Goal: Find specific page/section: Find specific page/section

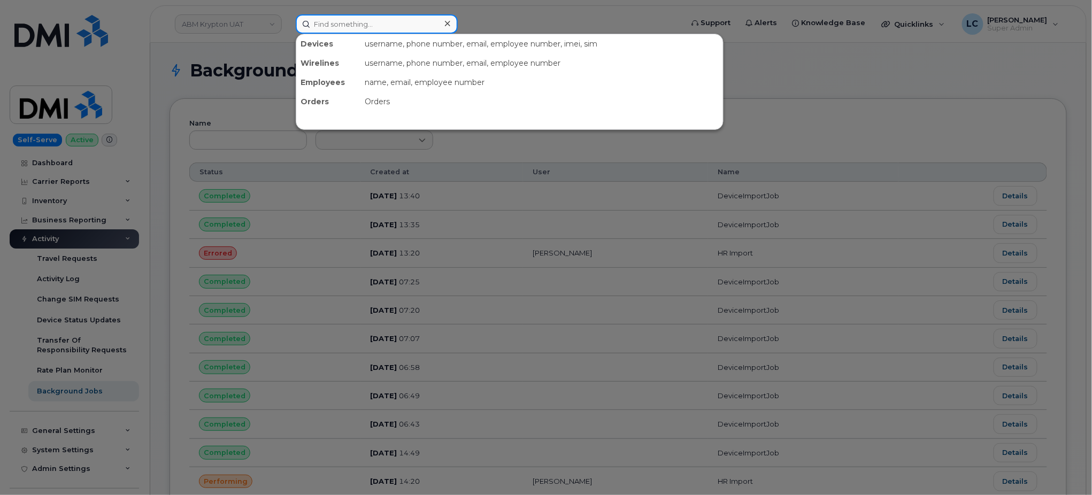
click at [399, 21] on input at bounding box center [377, 23] width 162 height 19
paste input "418-264-2465"
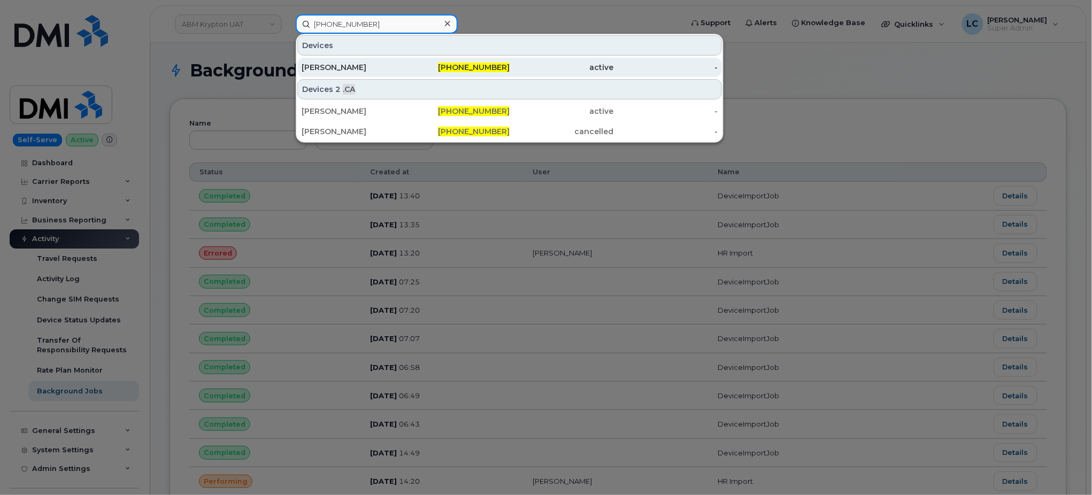
type input "418-264-2465"
click at [438, 67] on div "418-264-2465" at bounding box center [458, 67] width 104 height 11
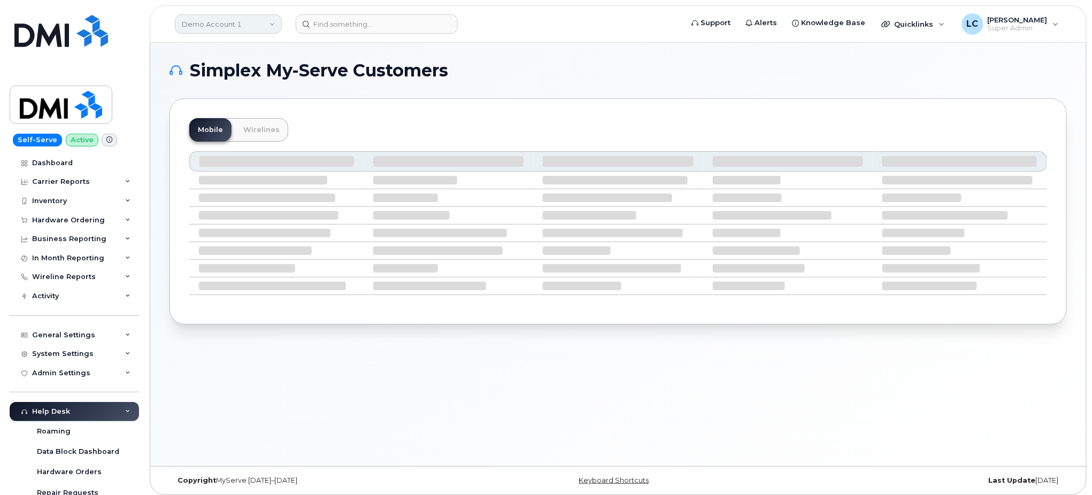
click at [252, 17] on link "Demo Account 1" at bounding box center [228, 23] width 107 height 19
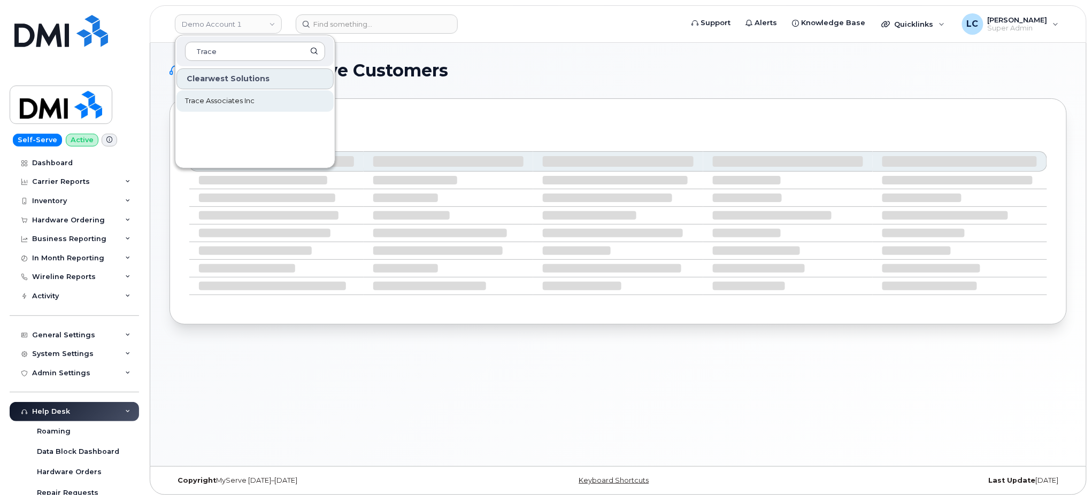
type input "Trace"
click at [258, 100] on link "Trace Associates Inc" at bounding box center [254, 100] width 157 height 21
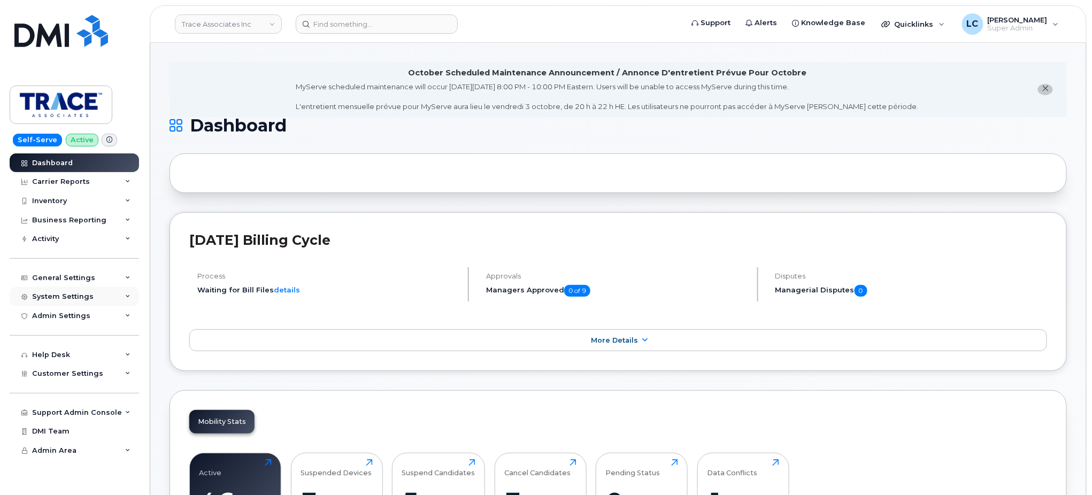
click at [94, 294] on div "System Settings" at bounding box center [74, 296] width 129 height 19
click at [107, 281] on div "General Settings" at bounding box center [74, 277] width 129 height 19
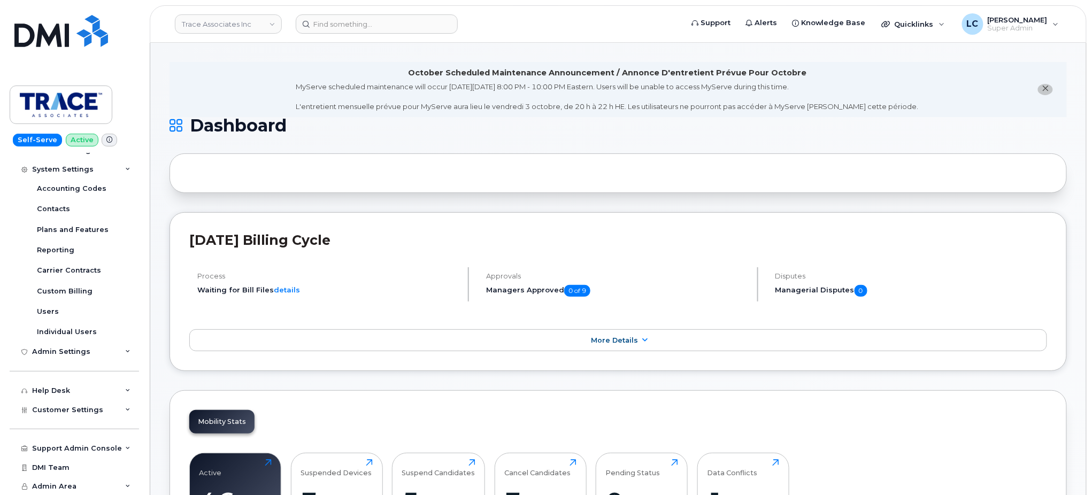
scroll to position [290, 0]
click at [97, 449] on div "Support Admin Console" at bounding box center [77, 450] width 90 height 9
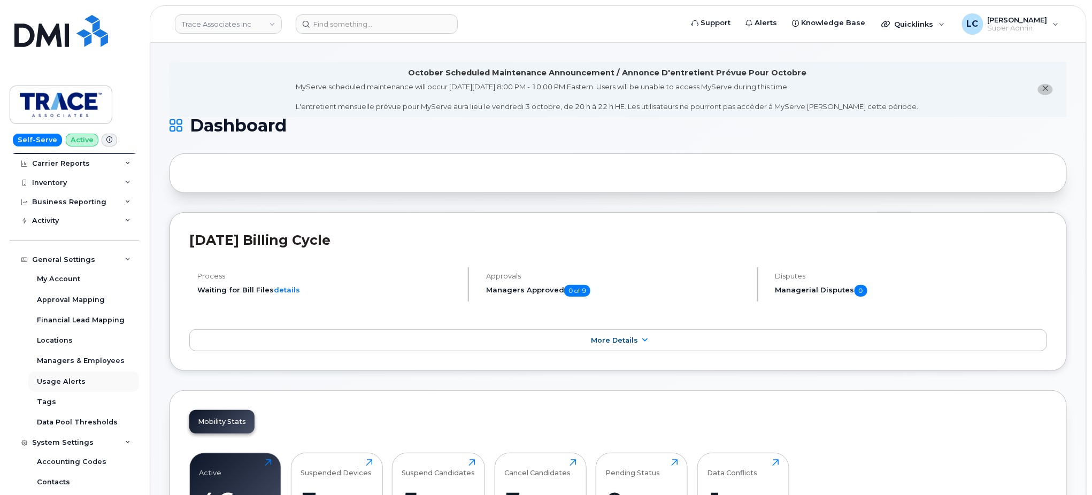
scroll to position [12, 0]
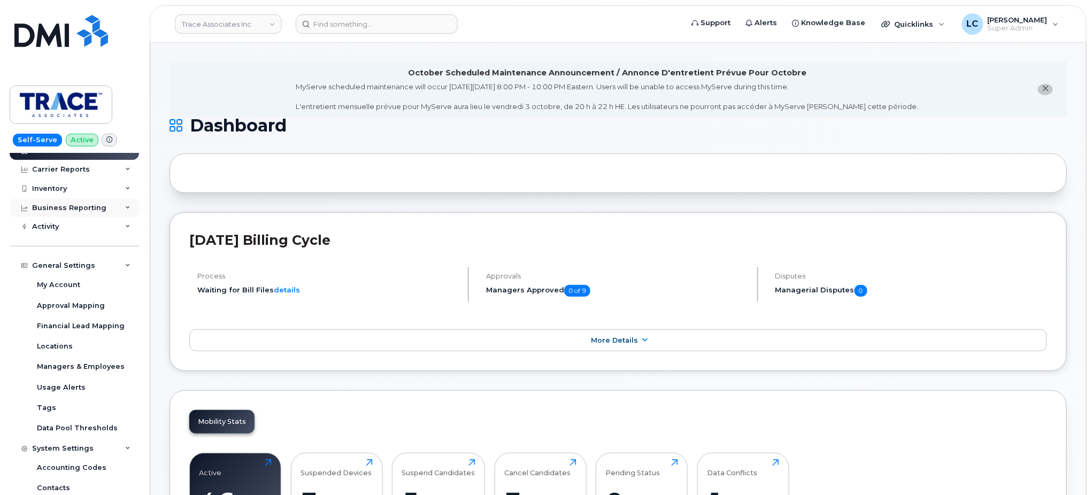
click at [96, 204] on div "Business Reporting" at bounding box center [69, 208] width 74 height 9
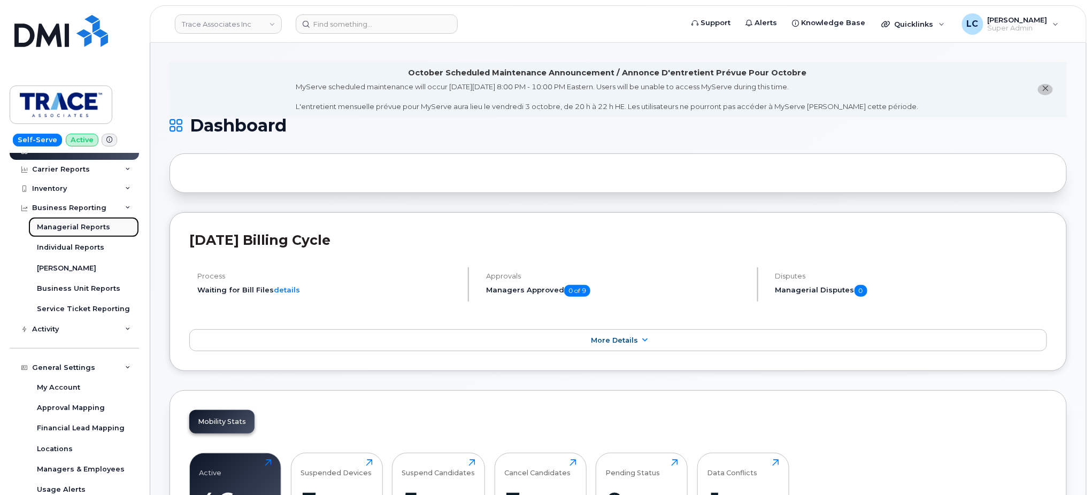
click at [103, 230] on div "Managerial Reports" at bounding box center [73, 227] width 73 height 10
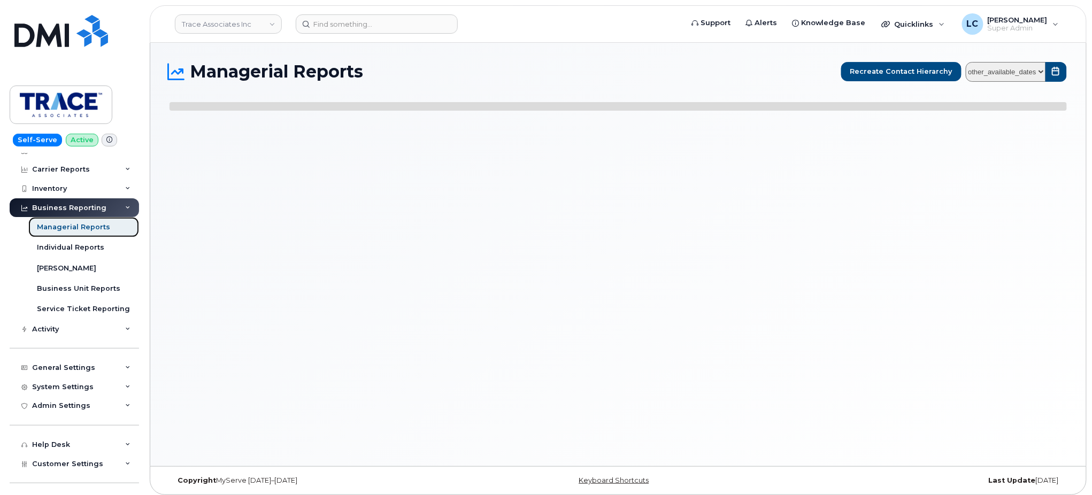
select select
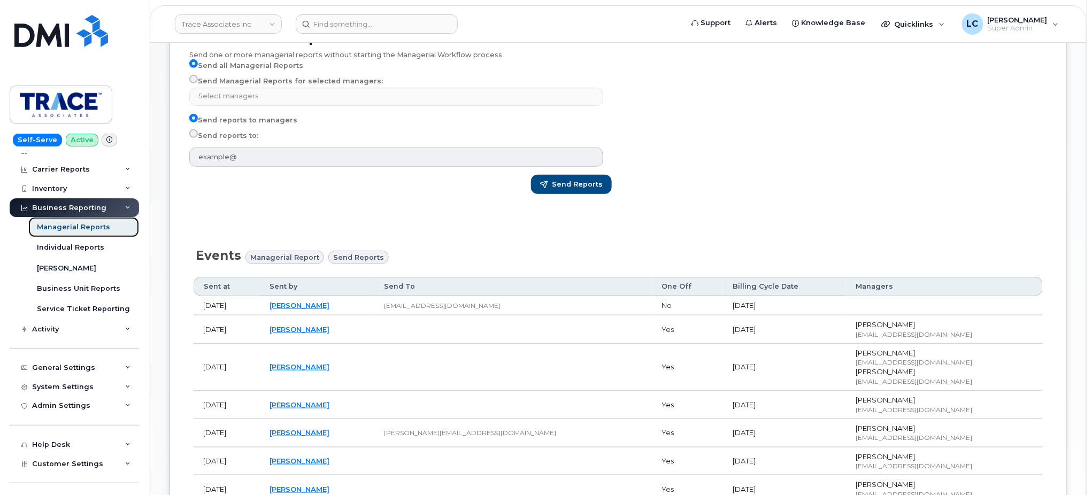
scroll to position [249, 0]
